Goal: Find contact information: Find contact information

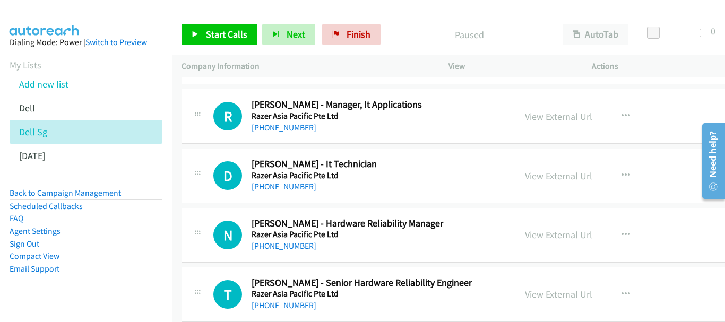
scroll to position [10442, 0]
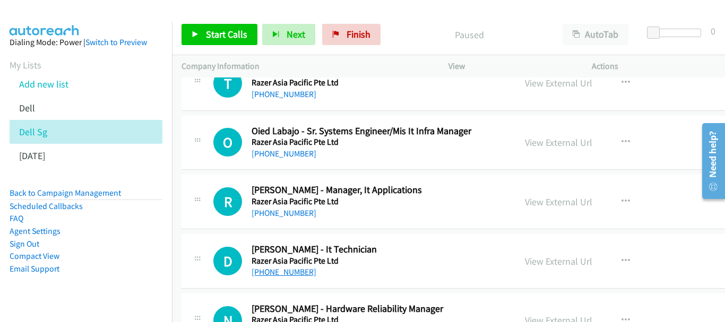
click at [296, 275] on link "[PHONE_NUMBER]" at bounding box center [284, 272] width 65 height 10
click at [297, 214] on link "[PHONE_NUMBER]" at bounding box center [284, 213] width 65 height 10
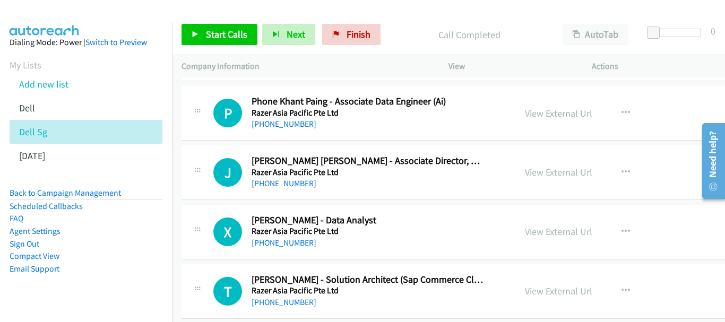
scroll to position [10177, 0]
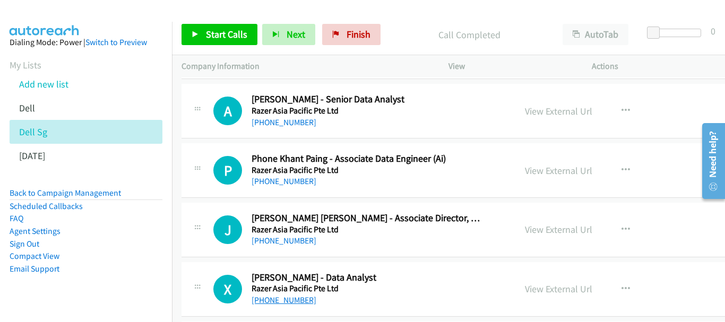
click at [286, 301] on link "[PHONE_NUMBER]" at bounding box center [284, 300] width 65 height 10
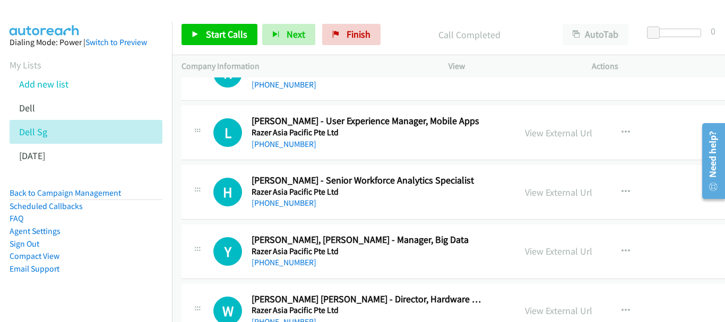
scroll to position [9752, 0]
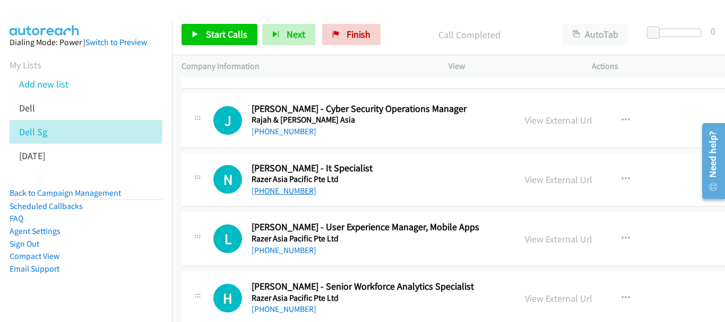
click at [278, 187] on link "[PHONE_NUMBER]" at bounding box center [284, 191] width 65 height 10
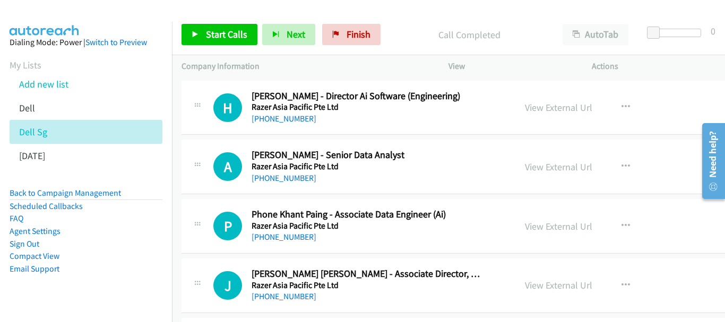
scroll to position [10124, 0]
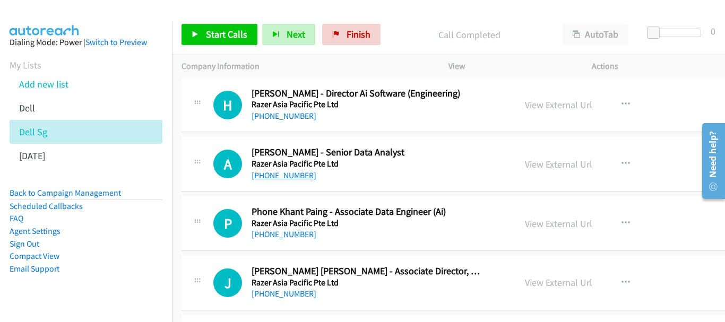
click at [292, 178] on link "[PHONE_NUMBER]" at bounding box center [284, 175] width 65 height 10
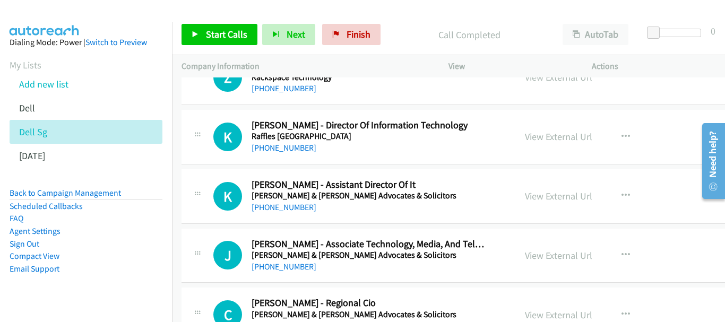
scroll to position [9328, 0]
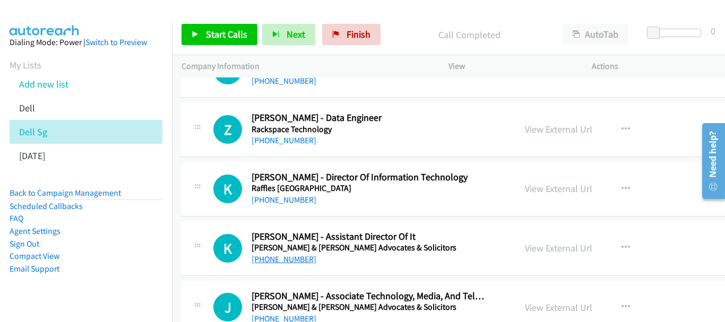
click at [278, 258] on link "[PHONE_NUMBER]" at bounding box center [284, 259] width 65 height 10
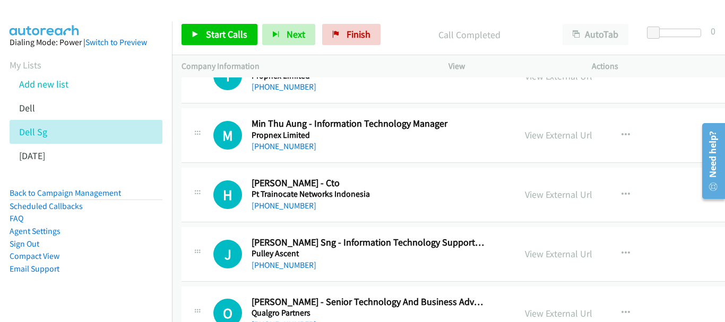
scroll to position [8319, 0]
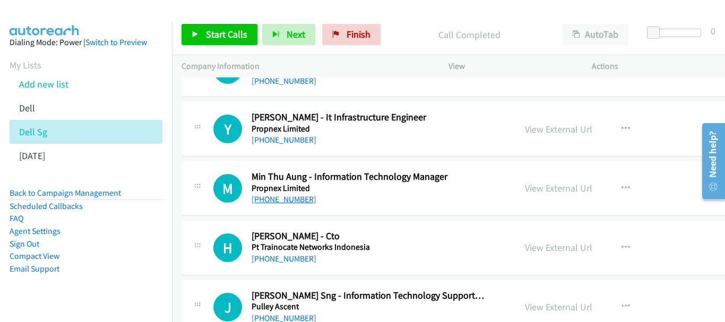
click at [294, 198] on link "[PHONE_NUMBER]" at bounding box center [284, 199] width 65 height 10
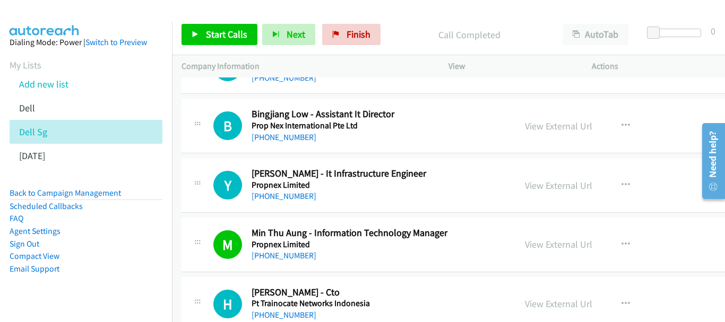
scroll to position [8213, 0]
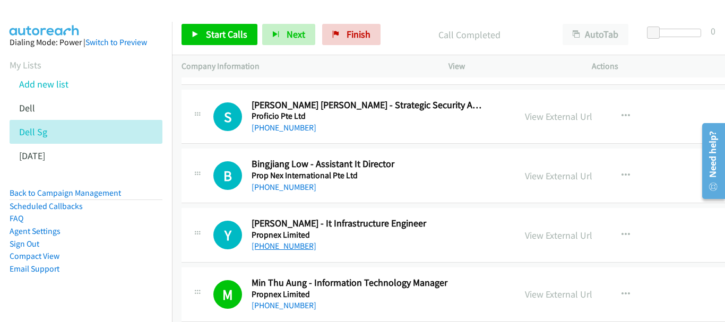
click at [288, 246] on link "[PHONE_NUMBER]" at bounding box center [284, 246] width 65 height 10
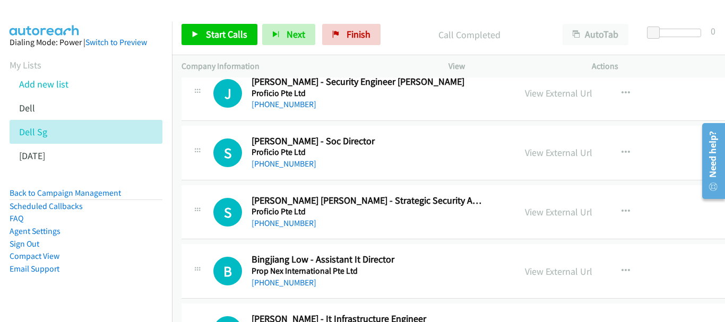
scroll to position [8107, 0]
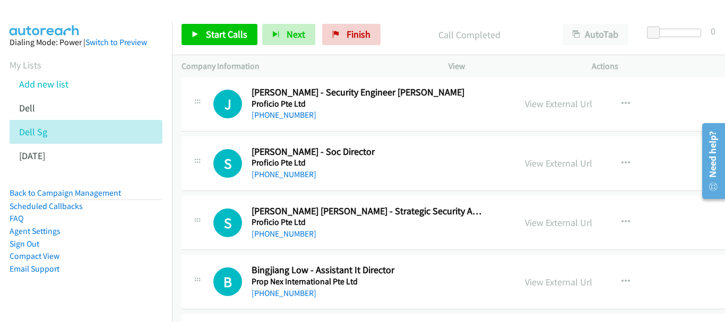
click at [278, 302] on div "B Callback Scheduled Bingjiang Low - Assistant It Director Prop Nex Internation…" at bounding box center [495, 282] width 629 height 55
click at [279, 293] on link "[PHONE_NUMBER]" at bounding box center [284, 293] width 65 height 10
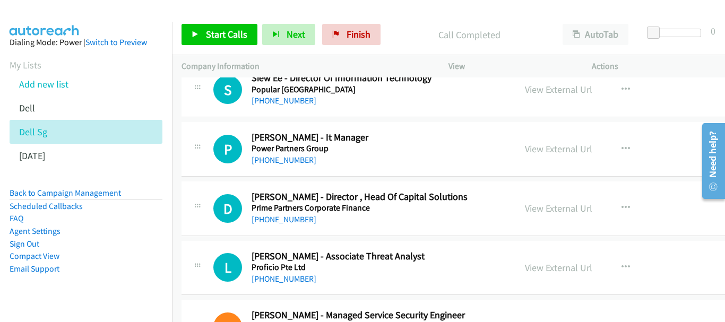
scroll to position [7417, 0]
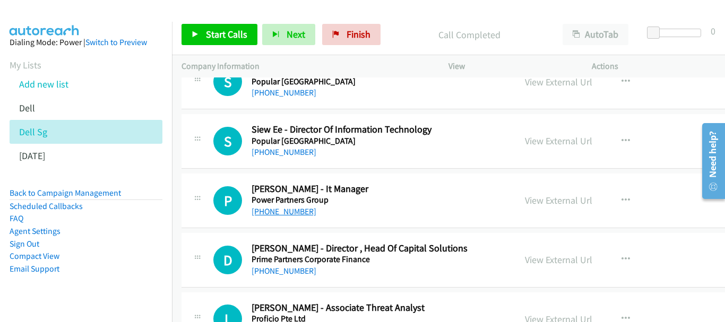
click at [284, 215] on link "[PHONE_NUMBER]" at bounding box center [284, 211] width 65 height 10
